Goal: Check status

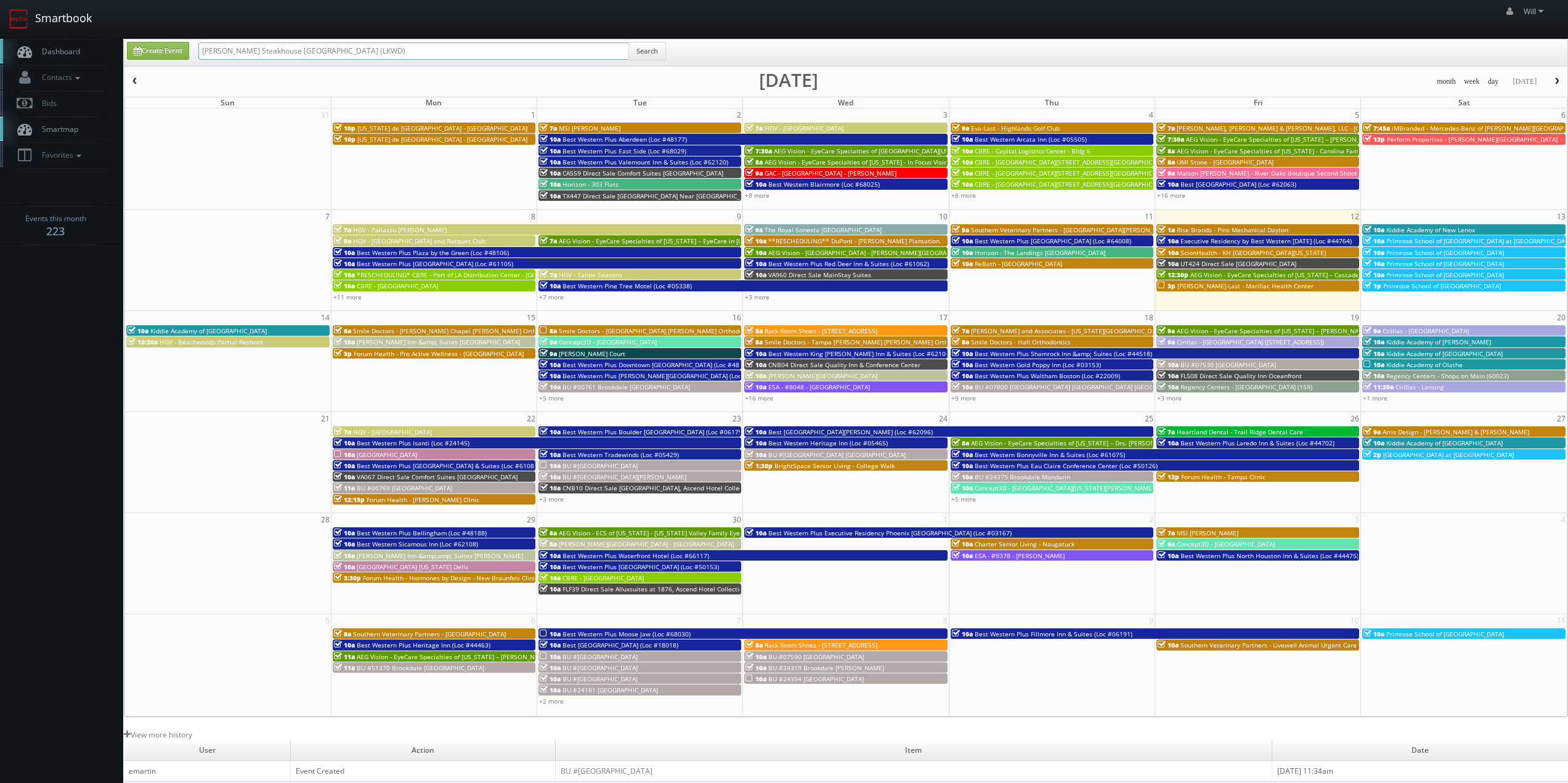
drag, startPoint x: 358, startPoint y: 44, endPoint x: 0, endPoint y: 10, distance: 359.6
click at [0, 10] on body "Smartbook Toggle Side Navigation Toggle Top Navigation Will Will Profile Logout…" at bounding box center [784, 485] width 1568 height 971
paste input "Stratus Surfaces - [GEOGRAPHIC_DATA] Slab Gallery"
type input "Stratus Surfaces - [GEOGRAPHIC_DATA] Slab Gallery"
click at [652, 55] on button "Search" at bounding box center [647, 51] width 37 height 18
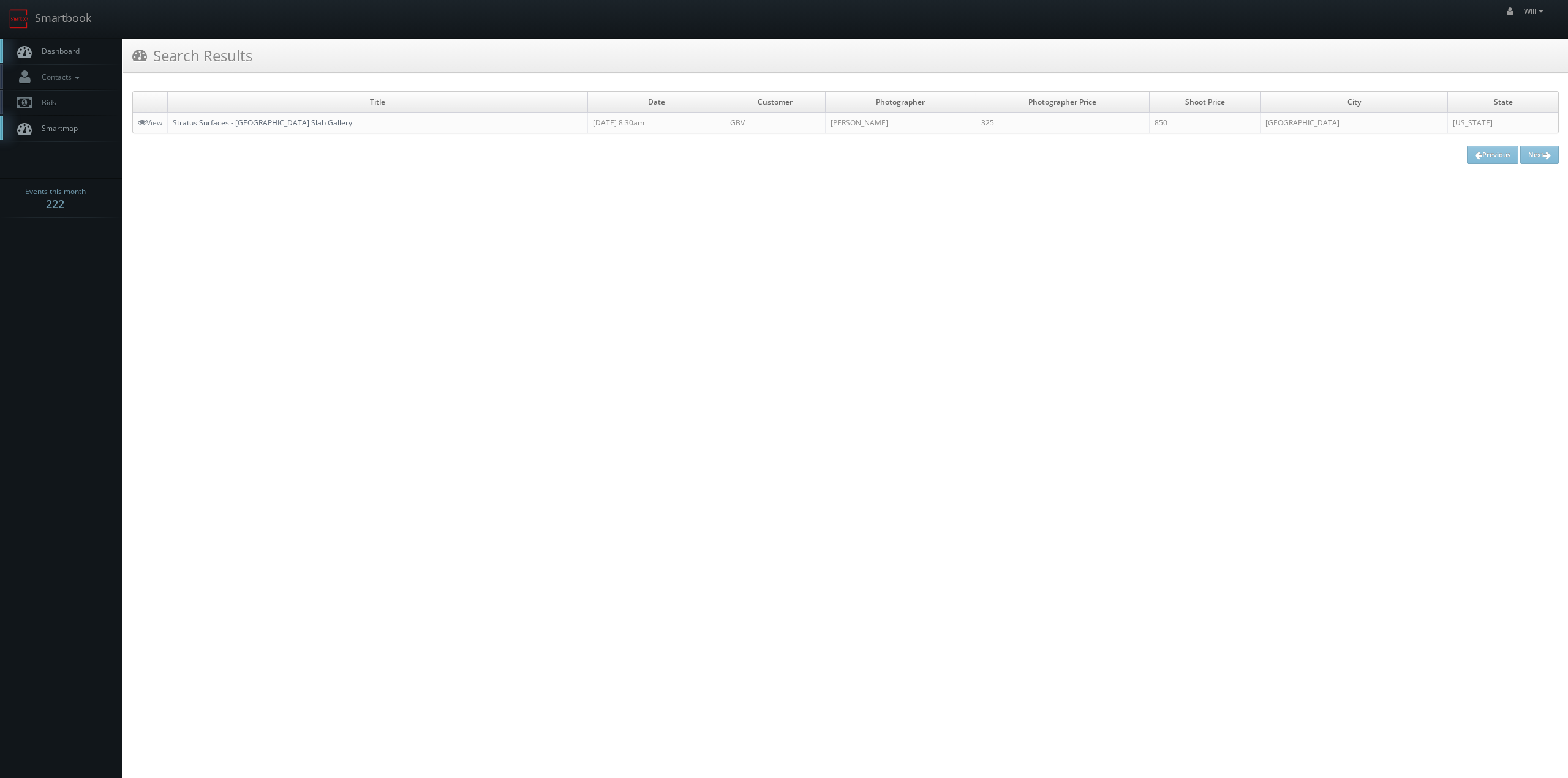
click at [279, 120] on link "Stratus Surfaces - [GEOGRAPHIC_DATA] Slab Gallery" at bounding box center [263, 123] width 179 height 10
